Goal: Task Accomplishment & Management: Use online tool/utility

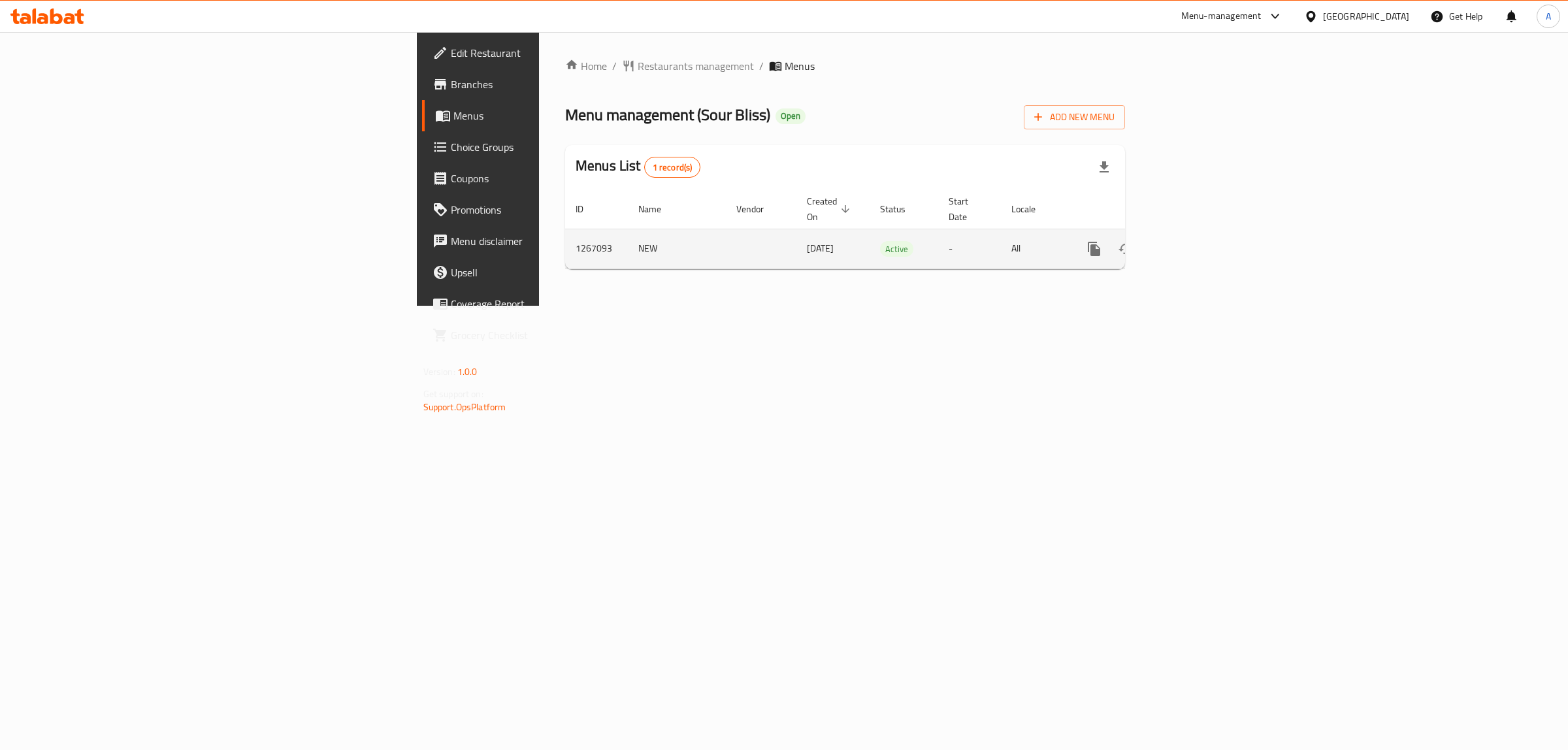
click at [1194, 243] on icon "enhanced table" at bounding box center [1188, 249] width 12 height 12
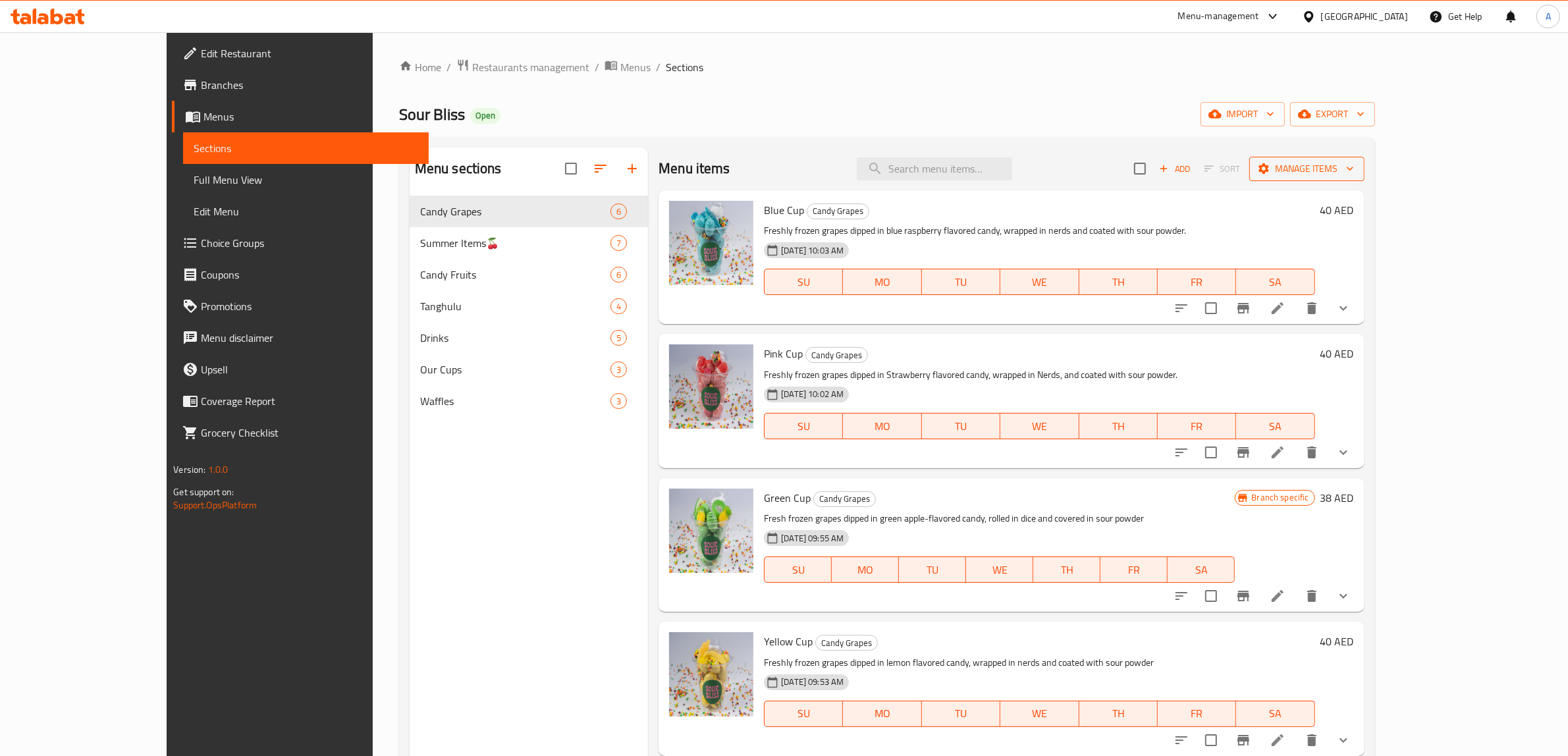
click at [1354, 169] on span "Manage items" at bounding box center [1307, 169] width 94 height 16
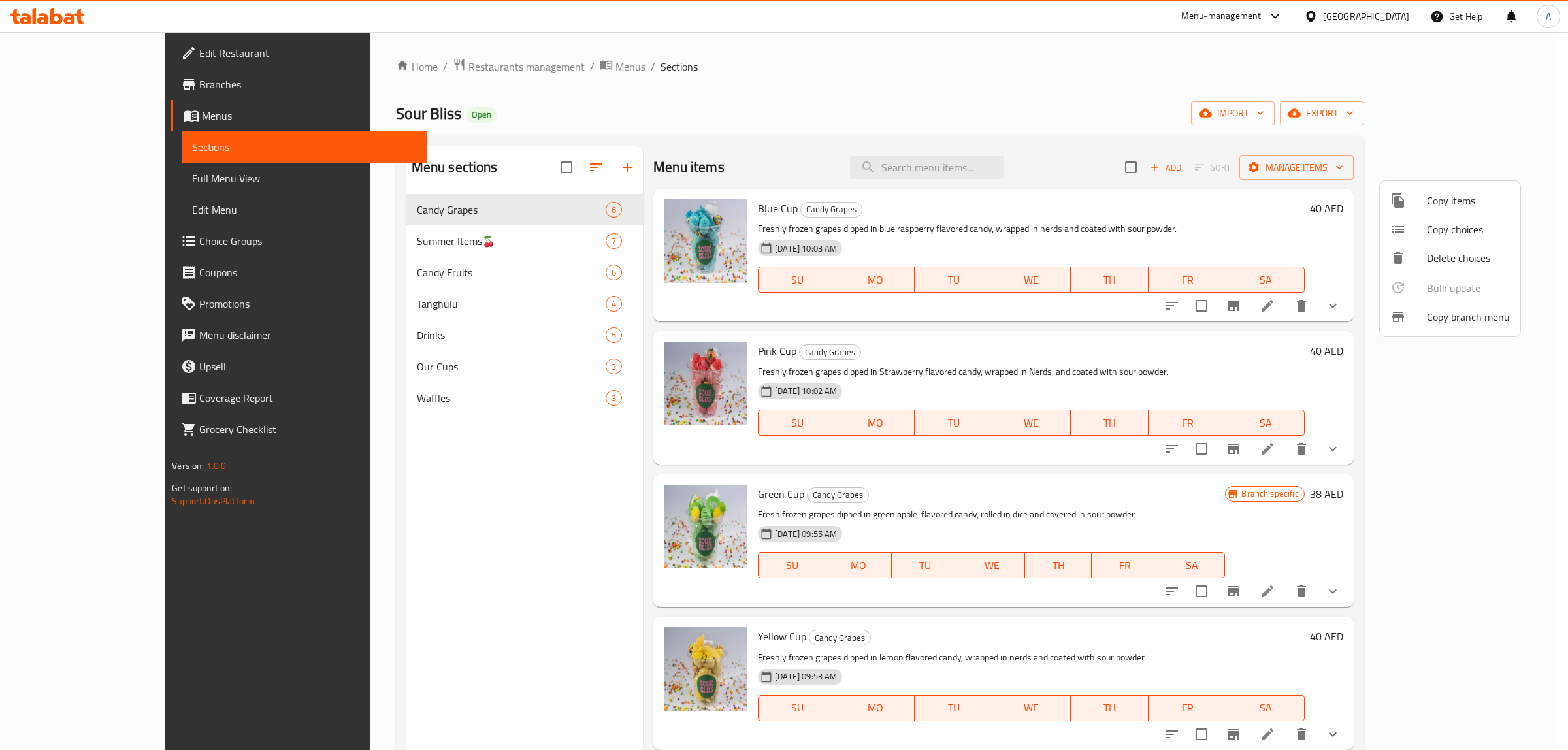
click at [1443, 312] on span "Copy branch menu" at bounding box center [1468, 317] width 83 height 15
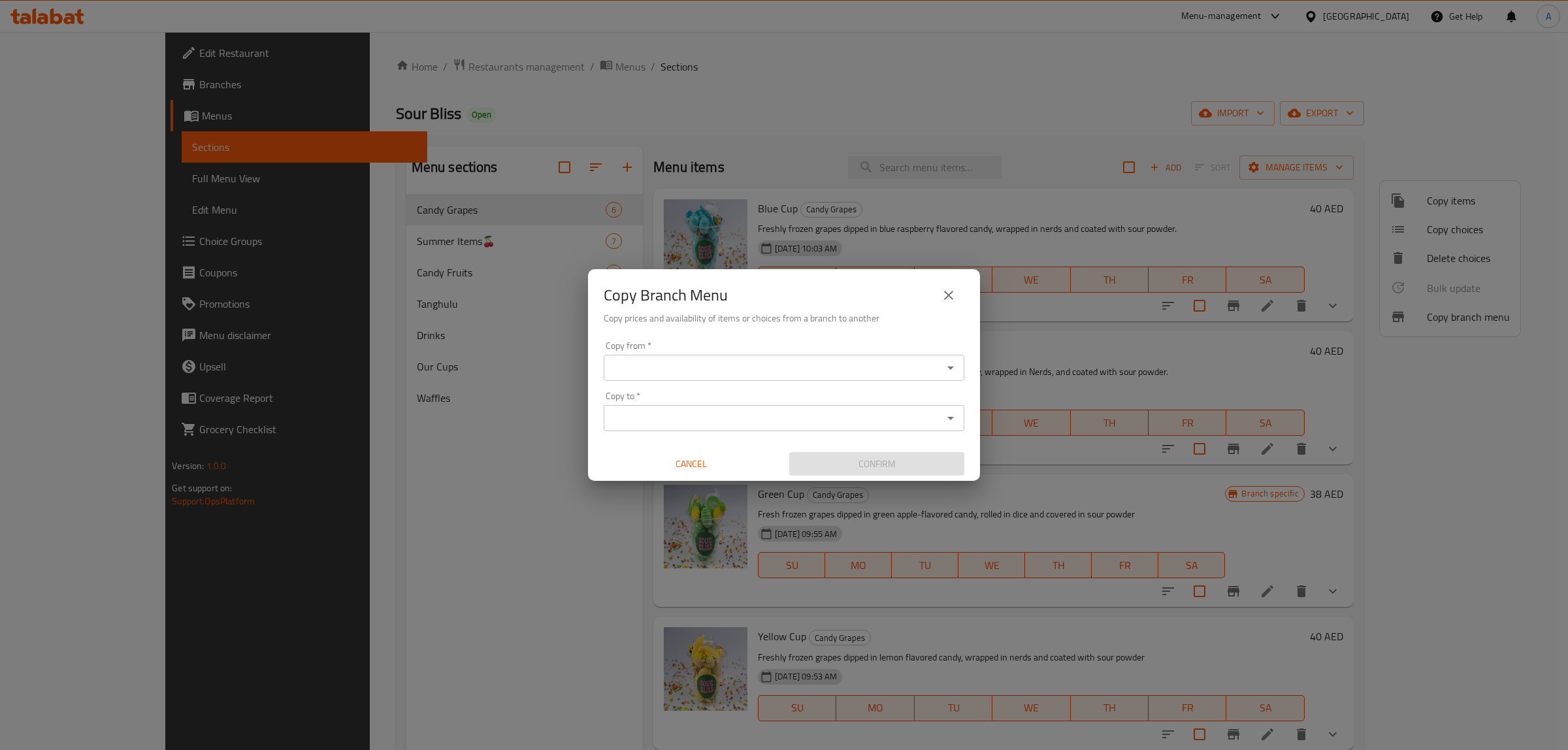
click at [670, 378] on div "Copy from *" at bounding box center [784, 368] width 361 height 26
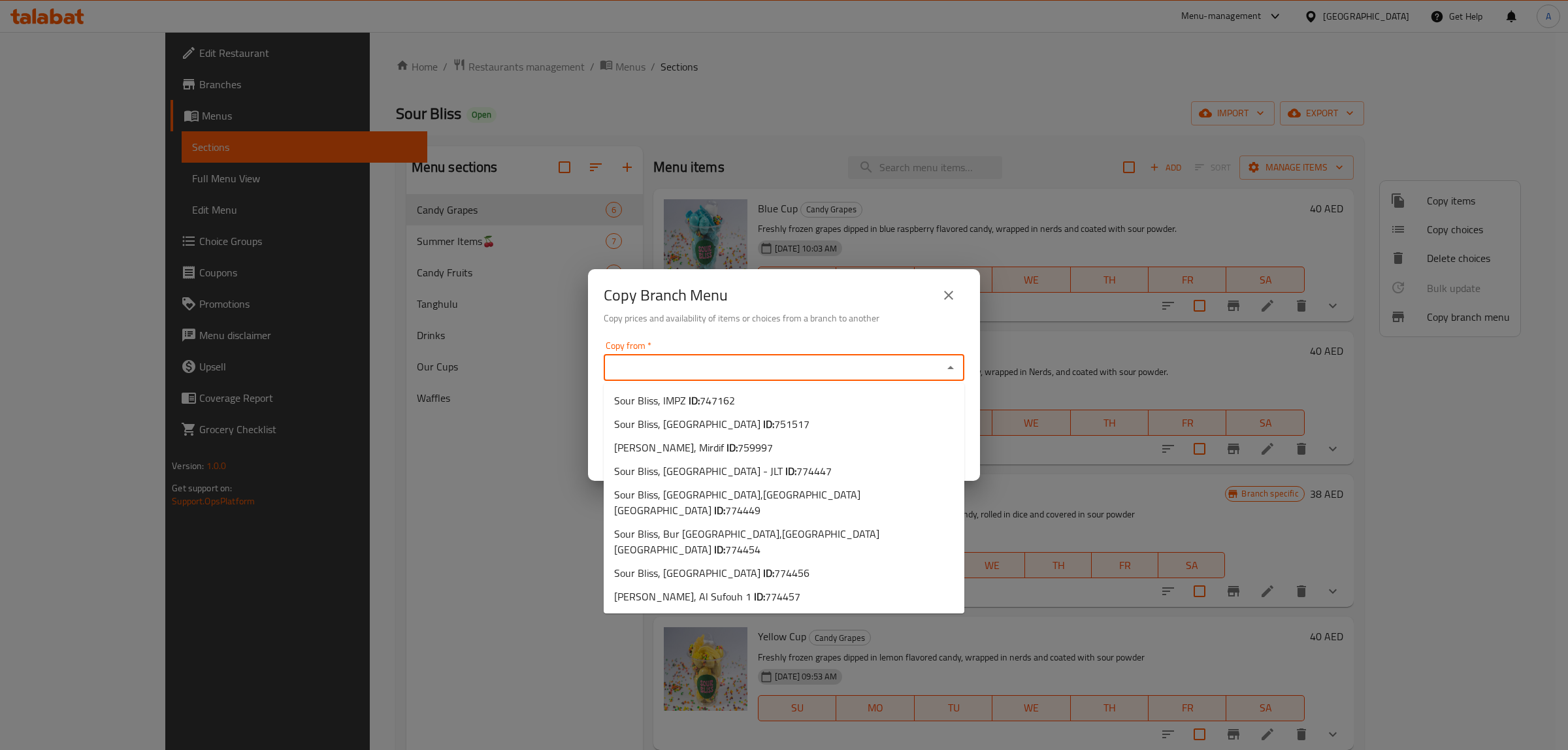
click at [661, 364] on input "Copy from   *" at bounding box center [773, 368] width 331 height 18
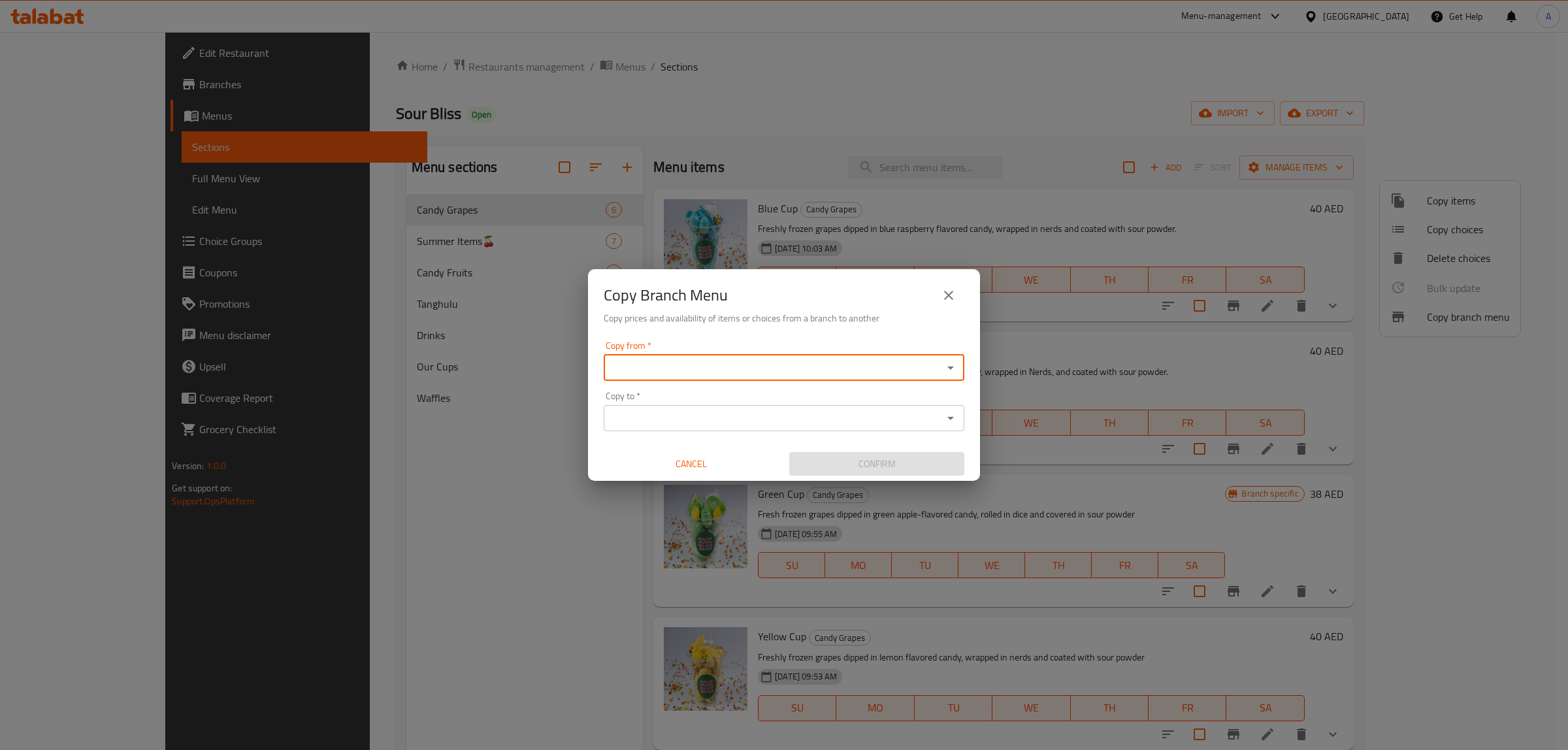
click at [713, 373] on input "Copy from   *" at bounding box center [773, 368] width 331 height 18
click at [702, 370] on input "Copy from   *" at bounding box center [773, 368] width 331 height 18
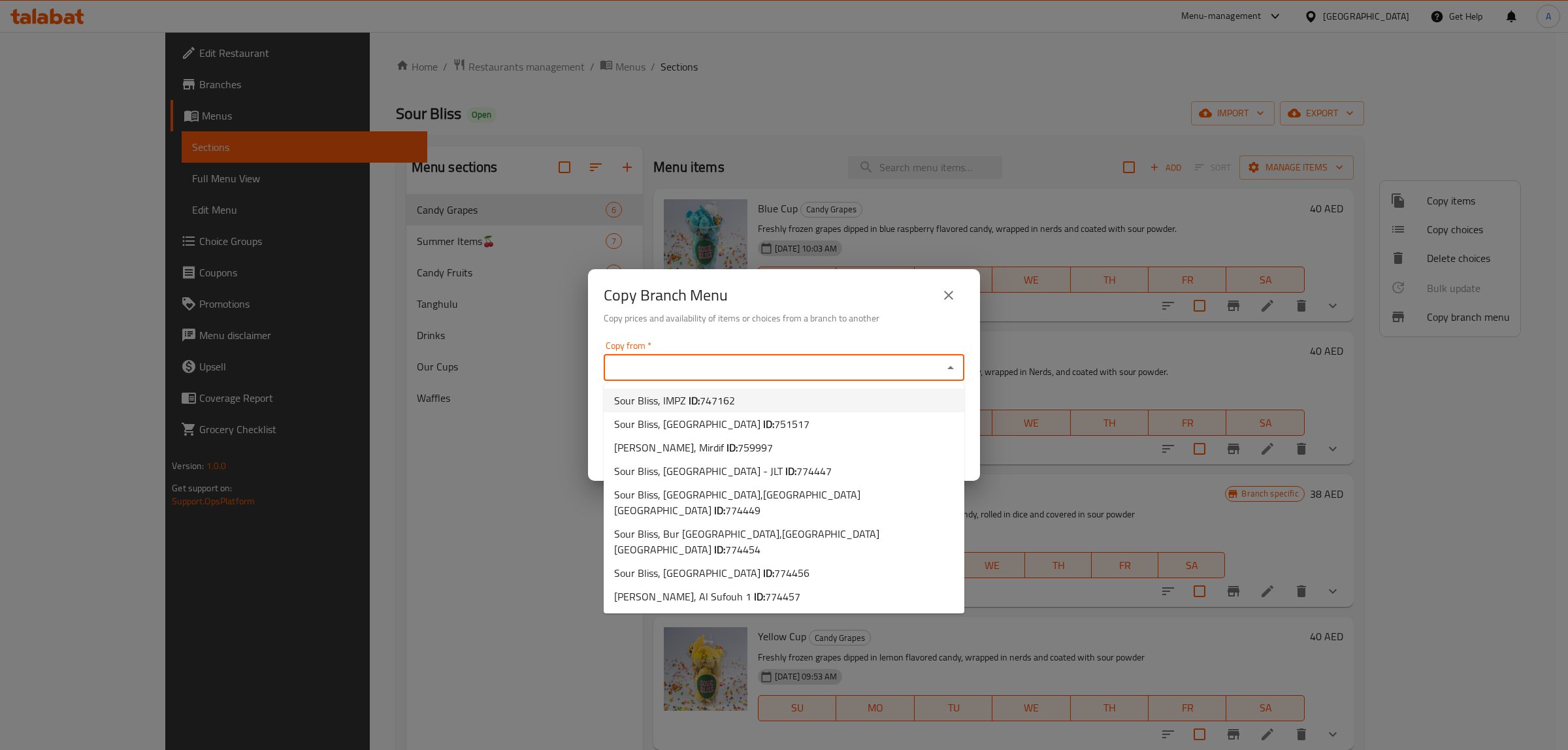
click at [708, 402] on span "747162" at bounding box center [717, 400] width 35 height 20
type input "Sour Bliss, IMPZ"
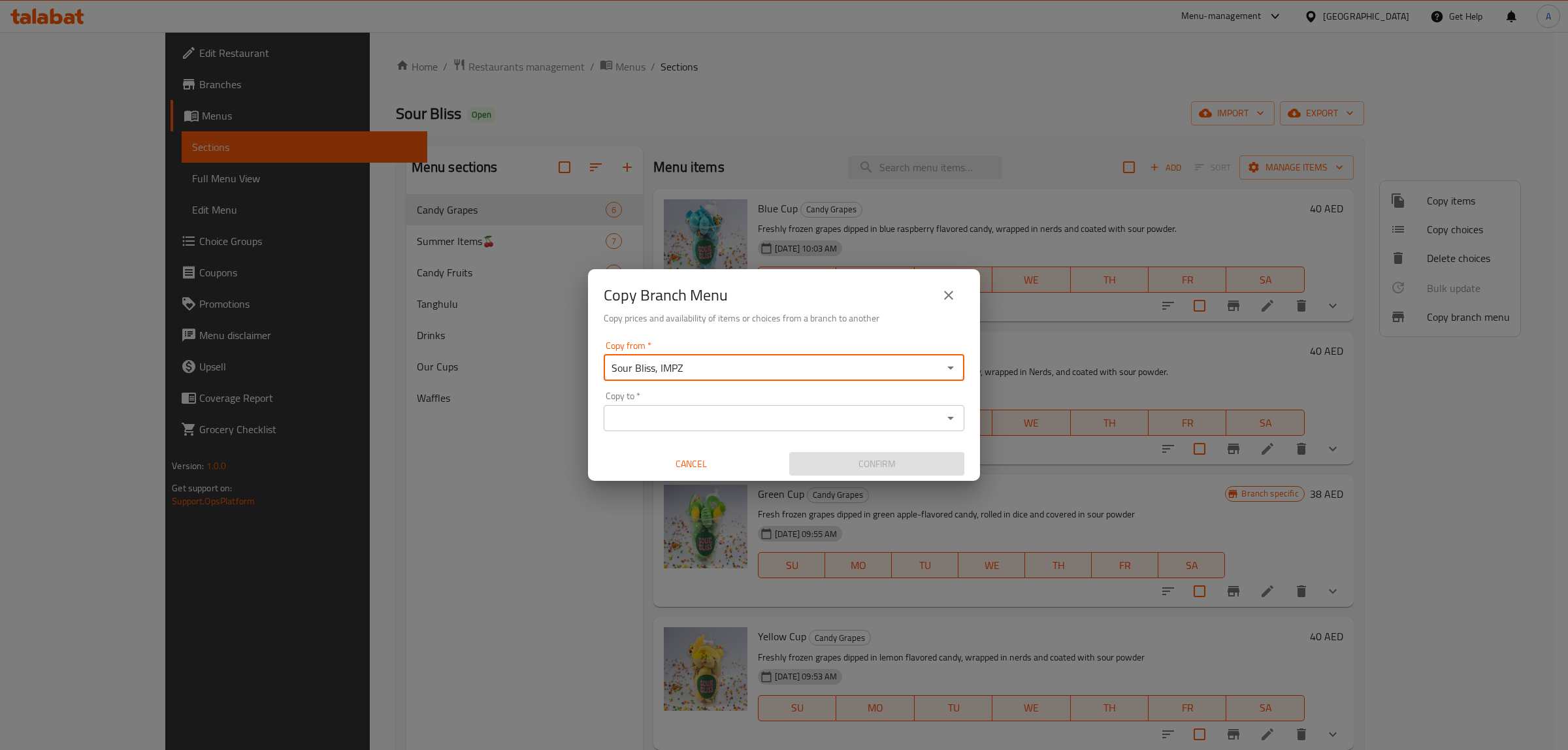
click at [711, 296] on h2 "Copy Branch Menu" at bounding box center [665, 296] width 125 height 21
click at [733, 438] on div "Copy from   * Sour Bliss, IMPZ Copy from * Copy to   * Copy to * Cancel Confirm" at bounding box center [784, 409] width 392 height 146
click at [690, 430] on div "Copy to *" at bounding box center [784, 418] width 361 height 26
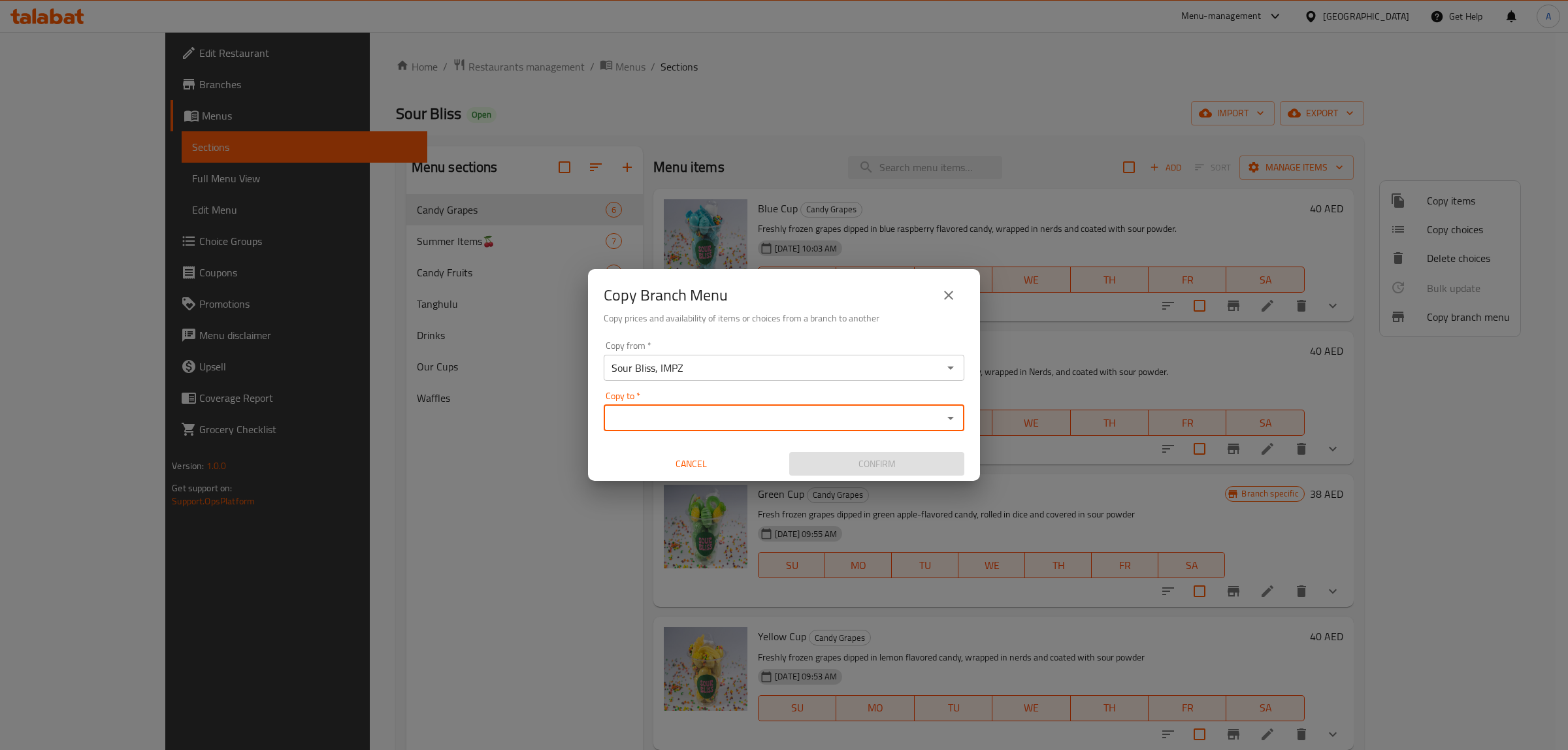
click at [706, 422] on input "Copy to   *" at bounding box center [773, 418] width 331 height 18
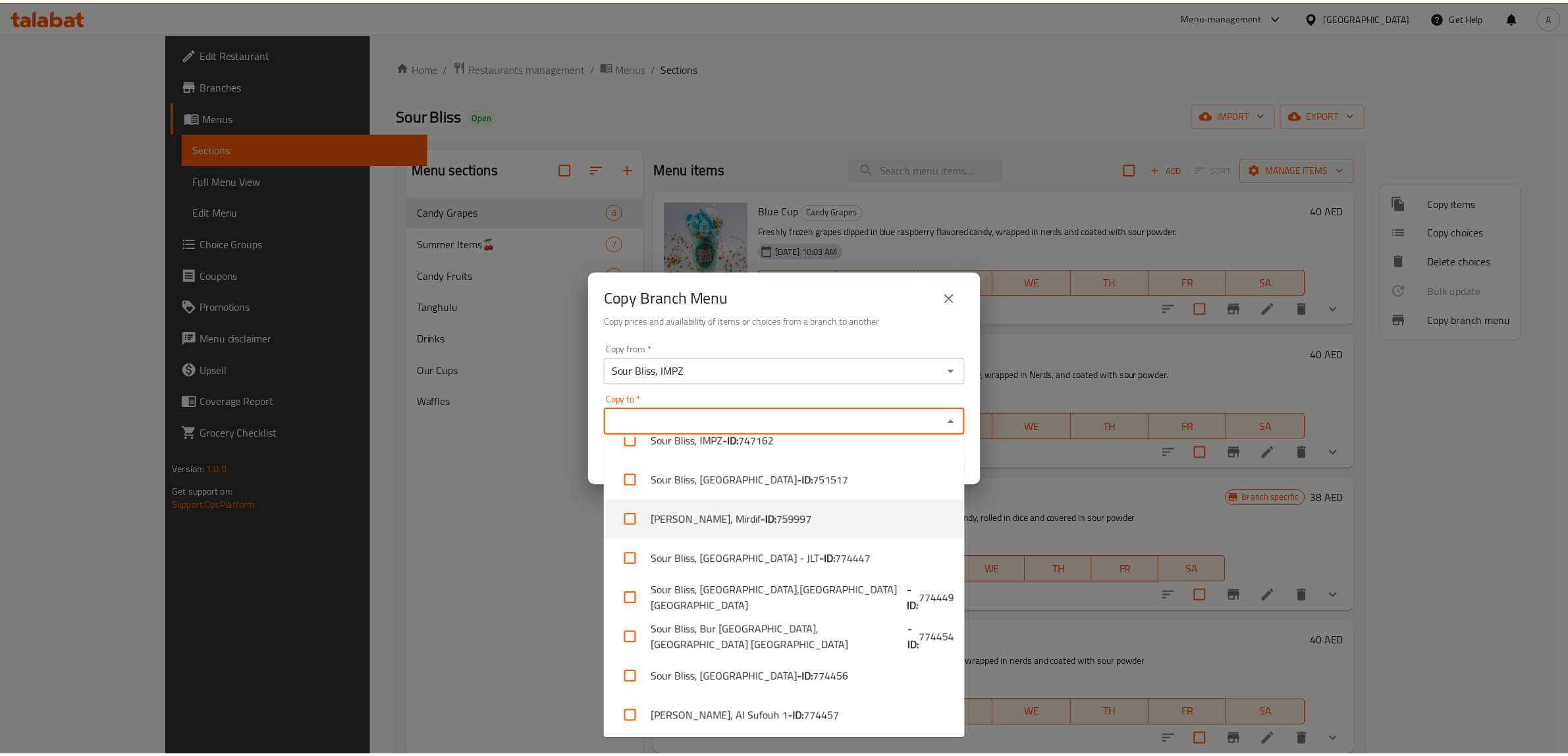
scroll to position [23, 0]
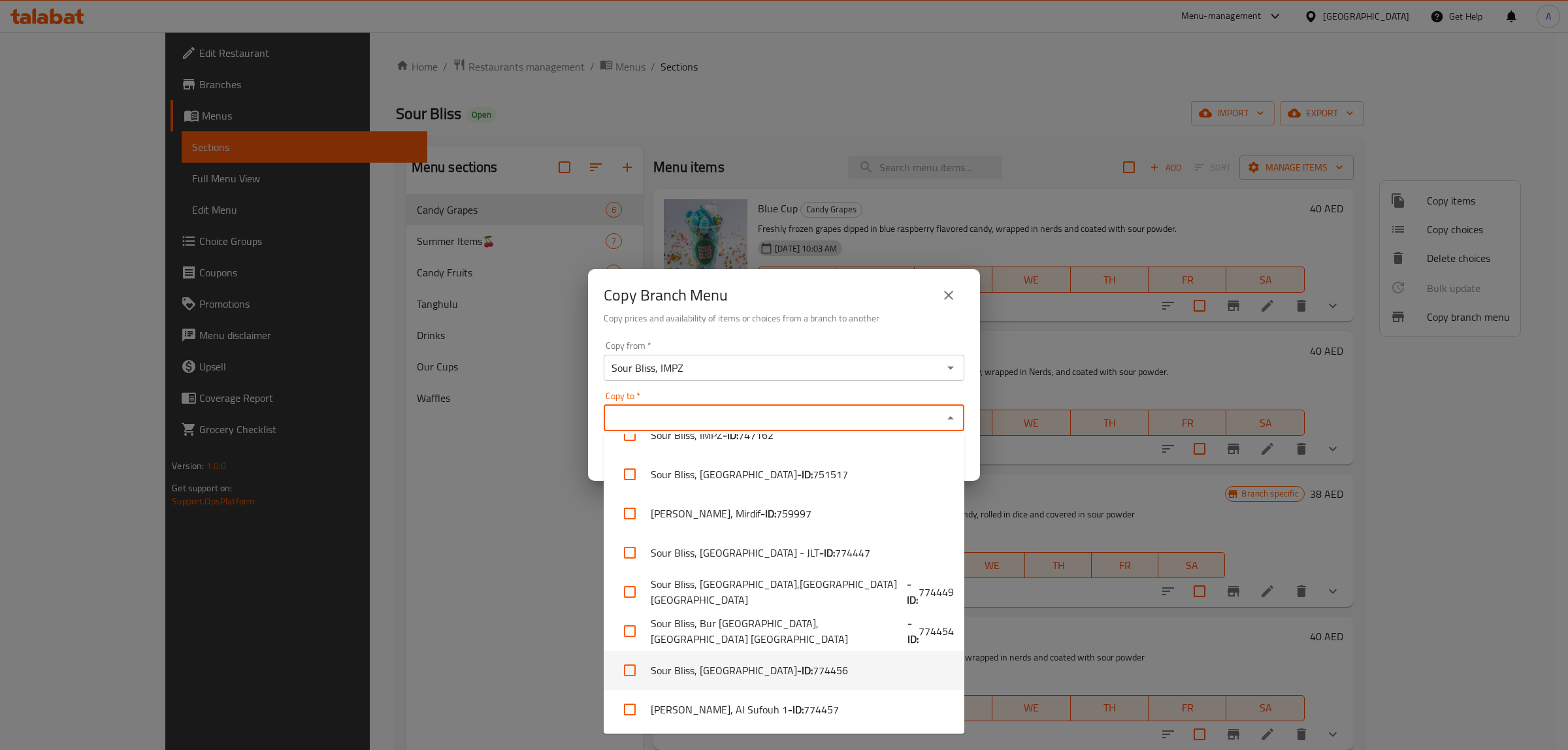
click at [797, 665] on b "- ID:" at bounding box center [805, 670] width 15 height 15
checkbox input "true"
click at [764, 311] on h6 "Copy prices and availability of items or choices from a branch to another" at bounding box center [784, 318] width 361 height 15
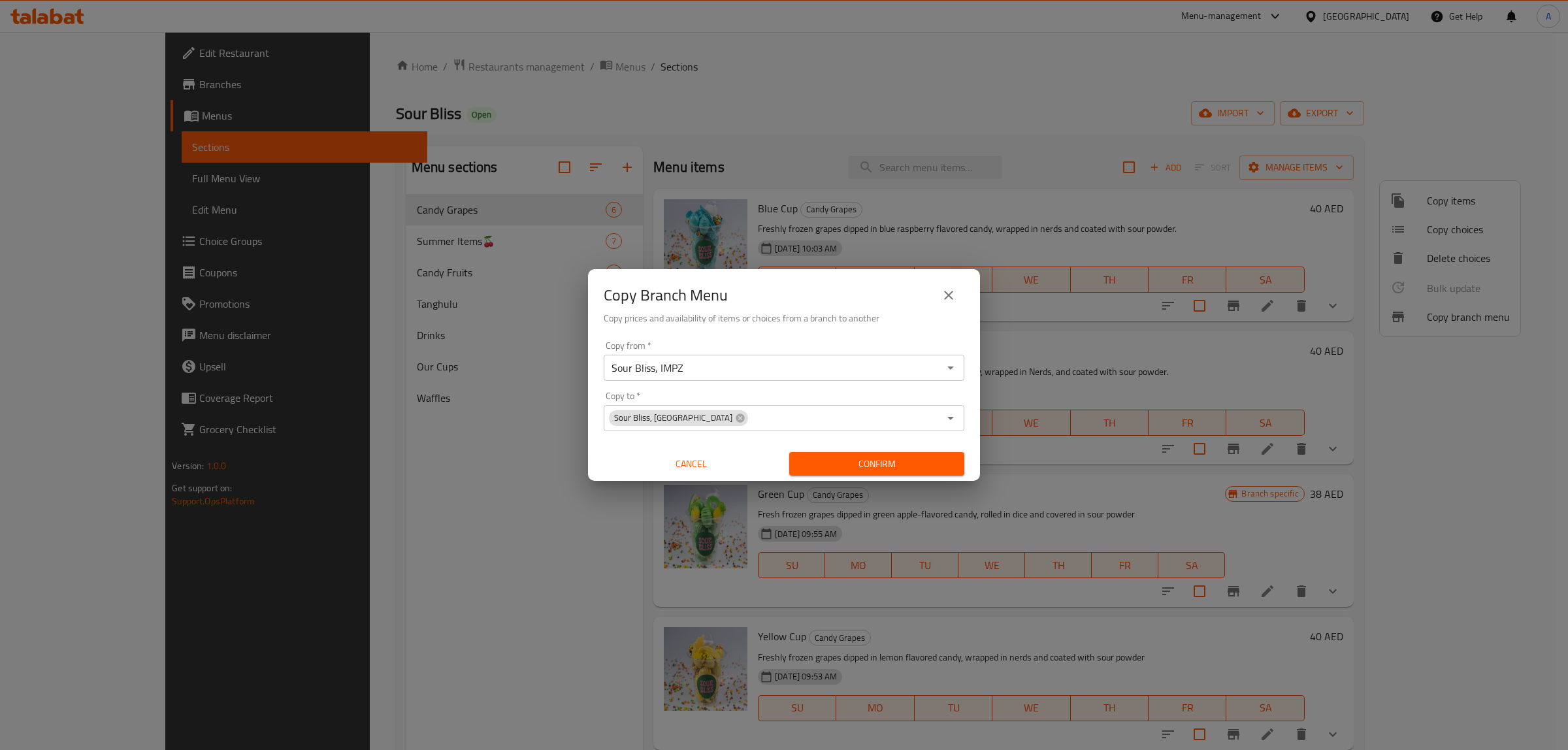
click at [869, 464] on span "Confirm" at bounding box center [877, 464] width 155 height 16
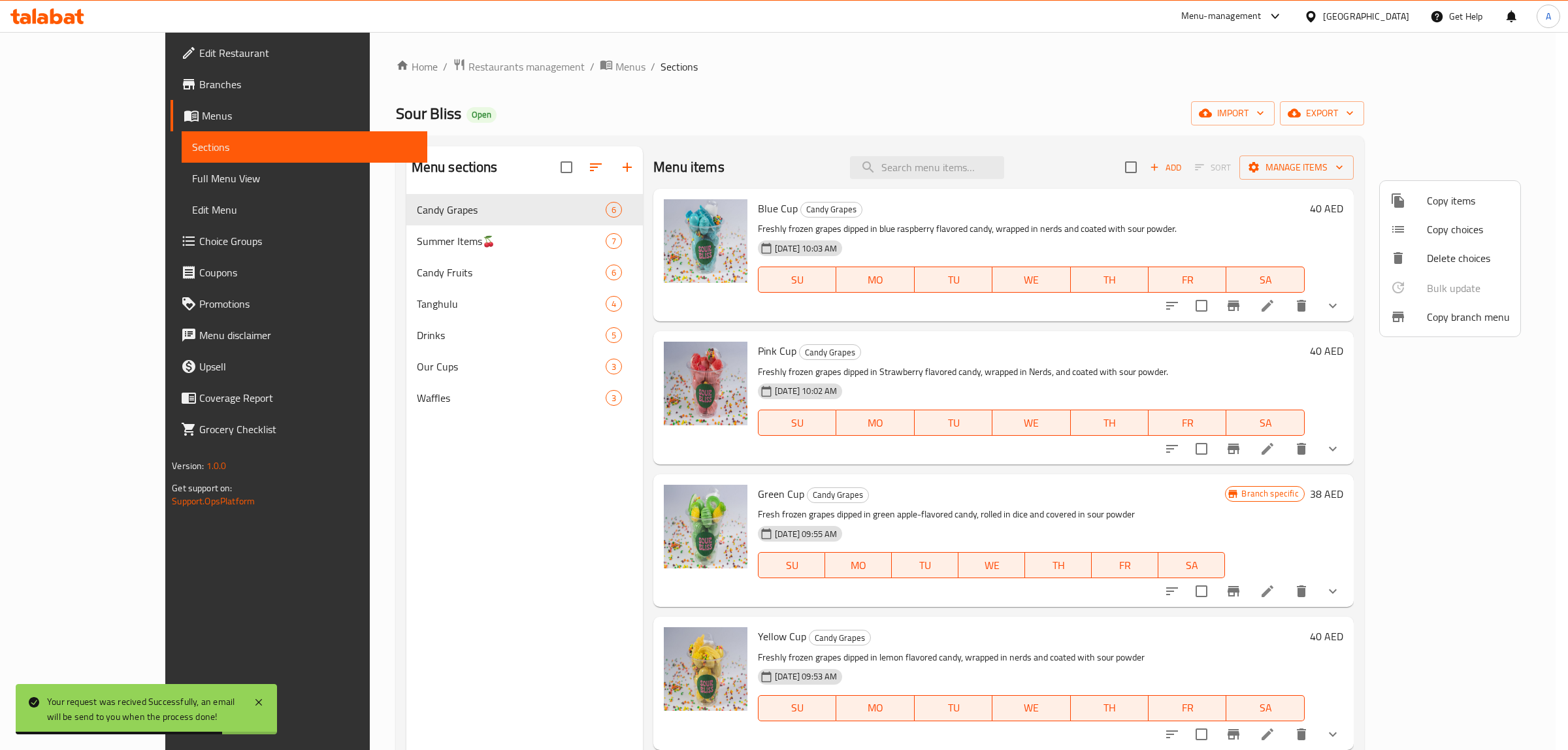
click at [89, 88] on div at bounding box center [784, 375] width 1568 height 750
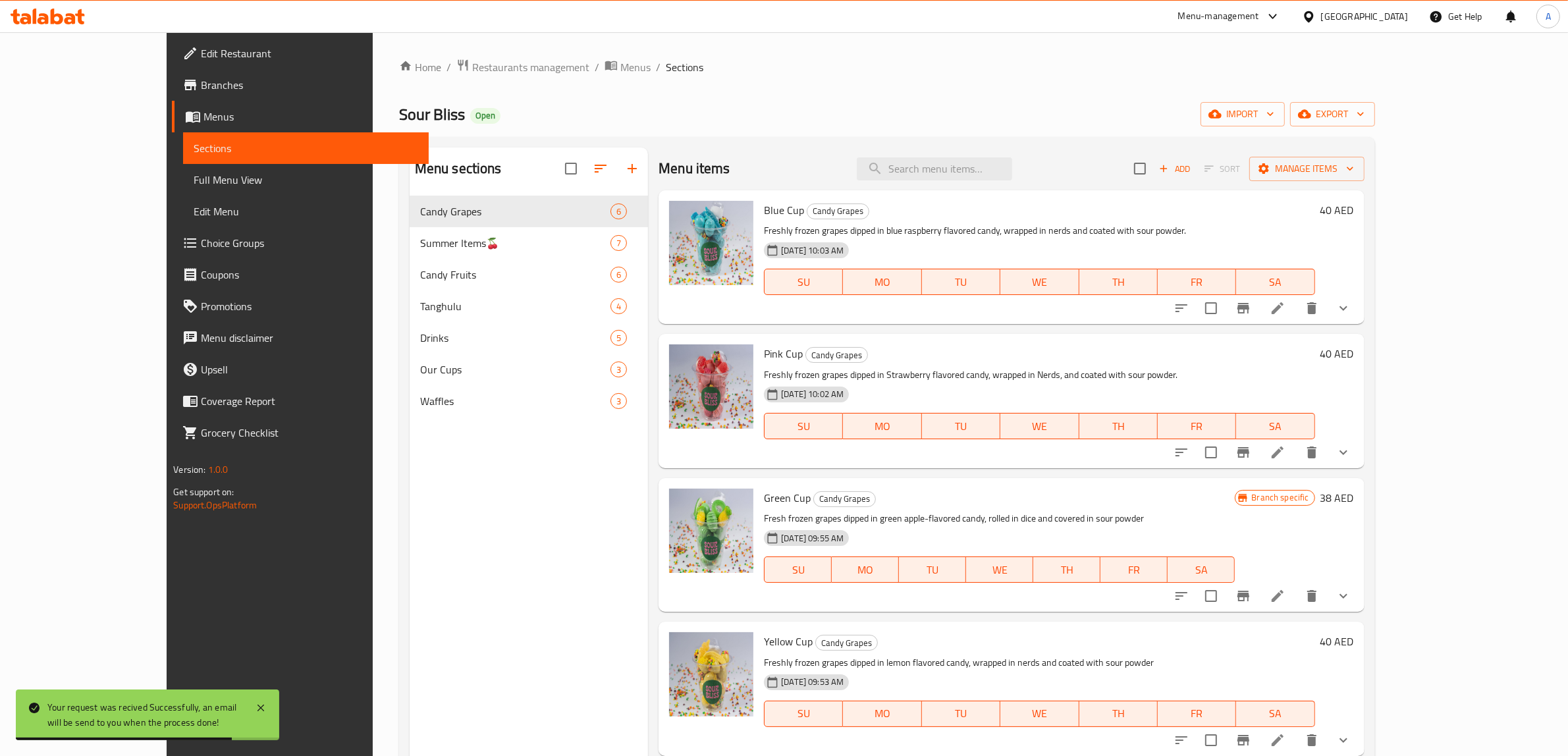
click at [201, 89] on span "Branches" at bounding box center [309, 85] width 217 height 16
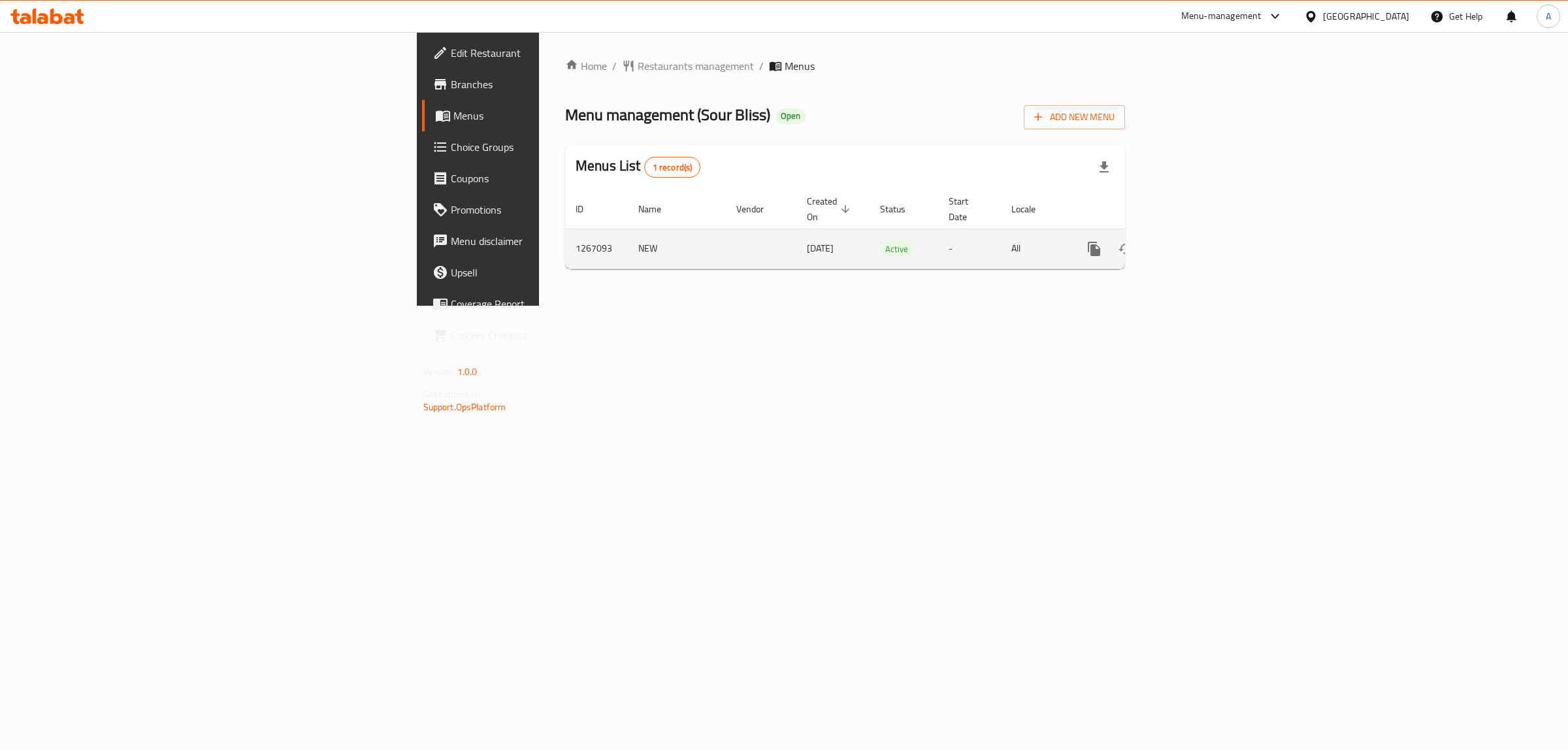
click at [1204, 244] on link "enhanced table" at bounding box center [1188, 249] width 32 height 32
